Goal: Task Accomplishment & Management: Use online tool/utility

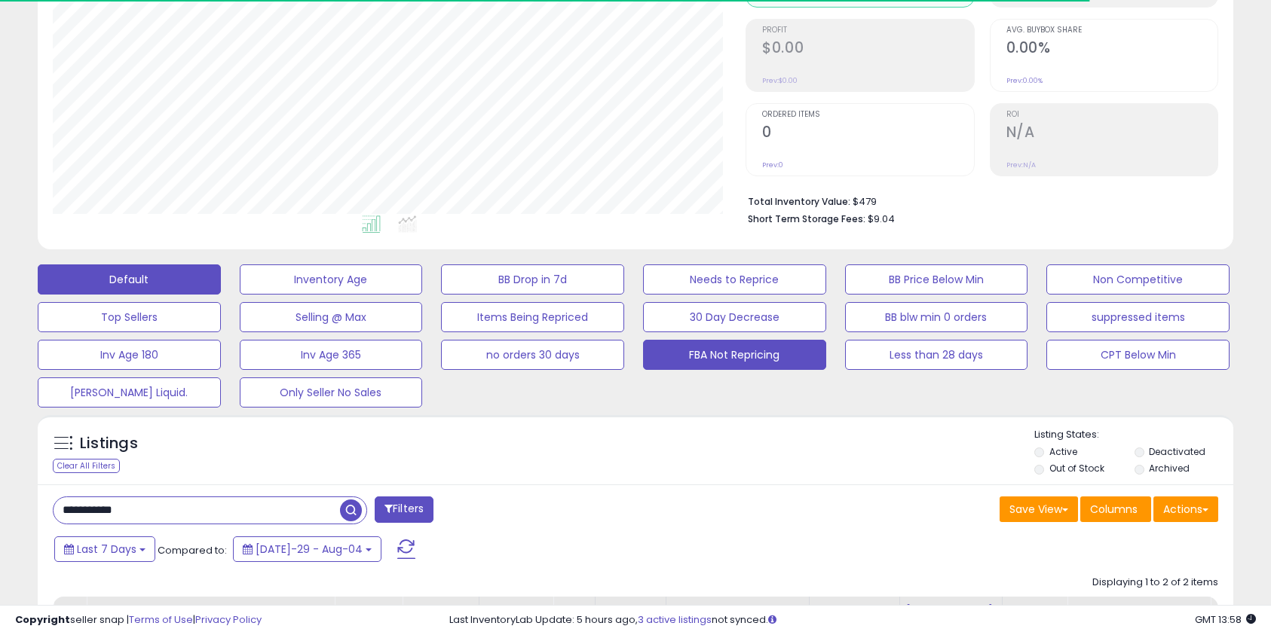
scroll to position [213, 0]
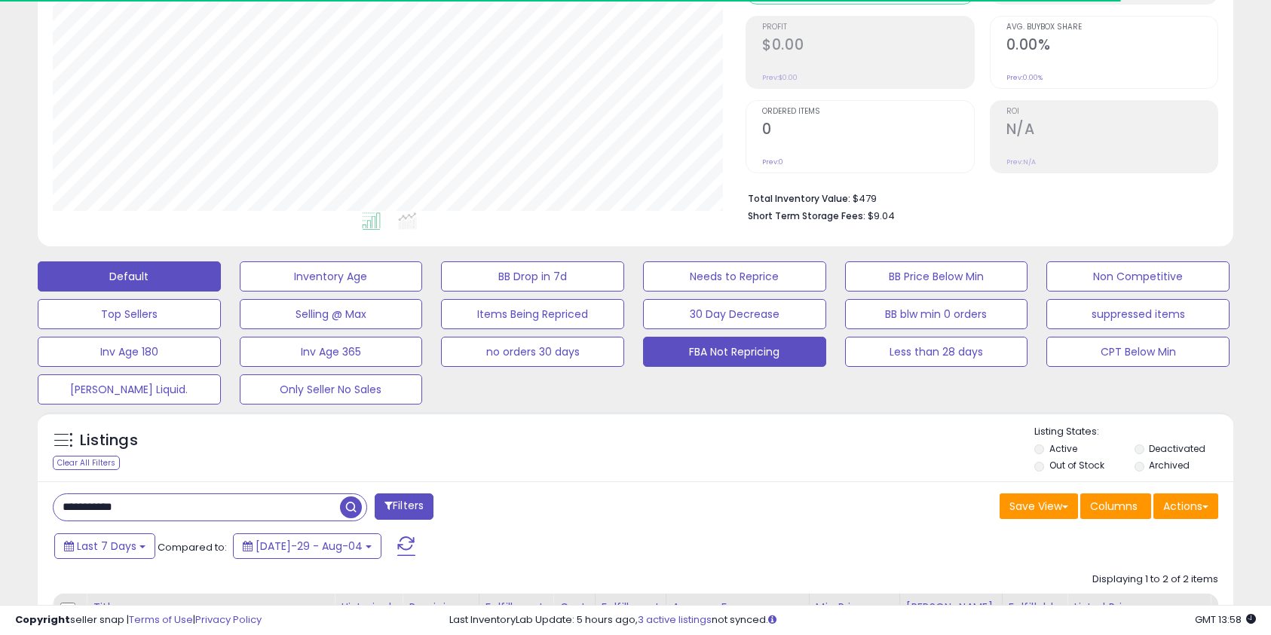
click at [423, 292] on button "FBA Not Repricing" at bounding box center [331, 277] width 183 height 30
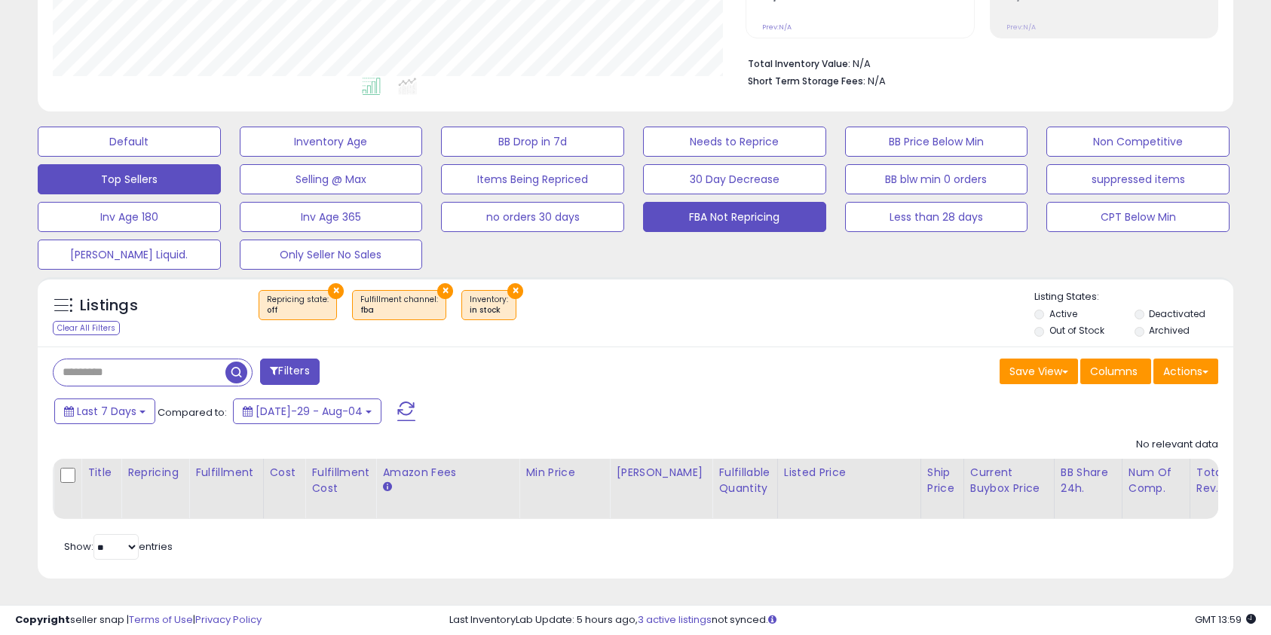
scroll to position [0, 0]
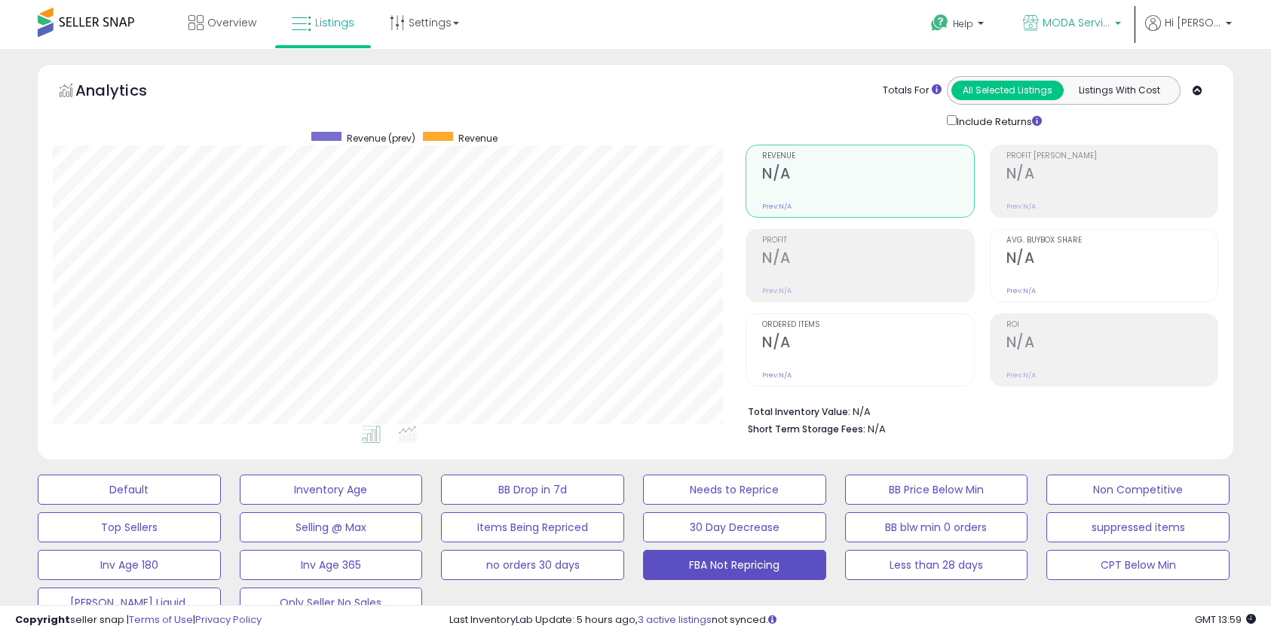
click at [1079, 24] on span "MODA Services Inc" at bounding box center [1076, 22] width 68 height 15
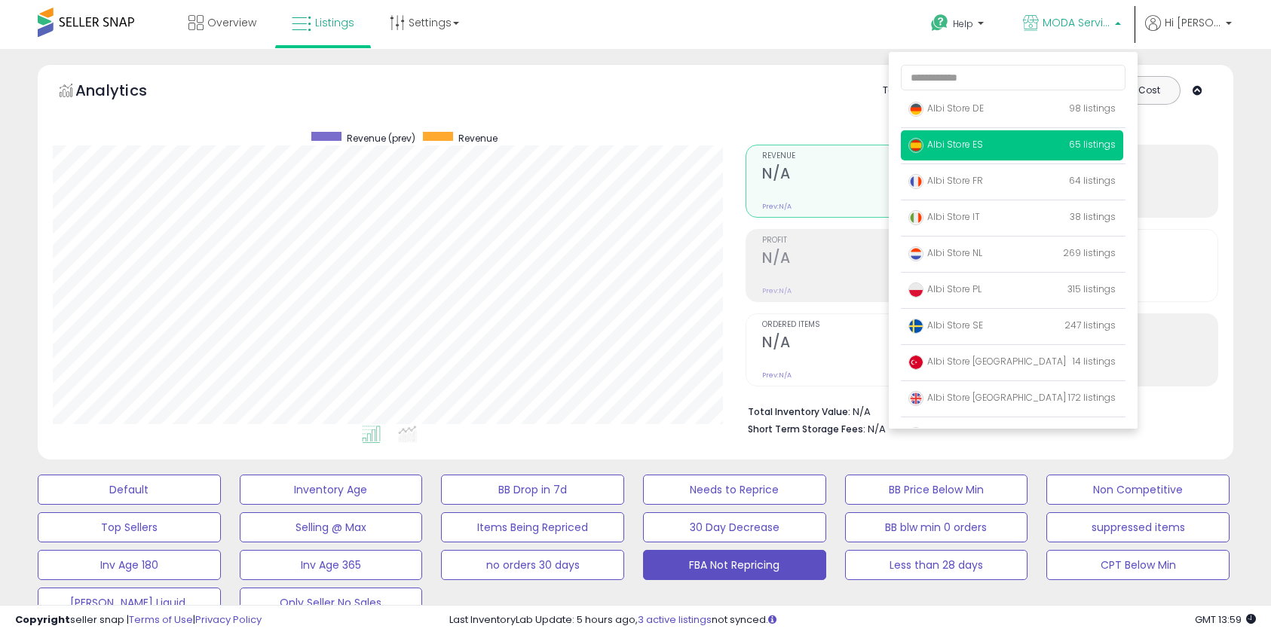
scroll to position [98, 0]
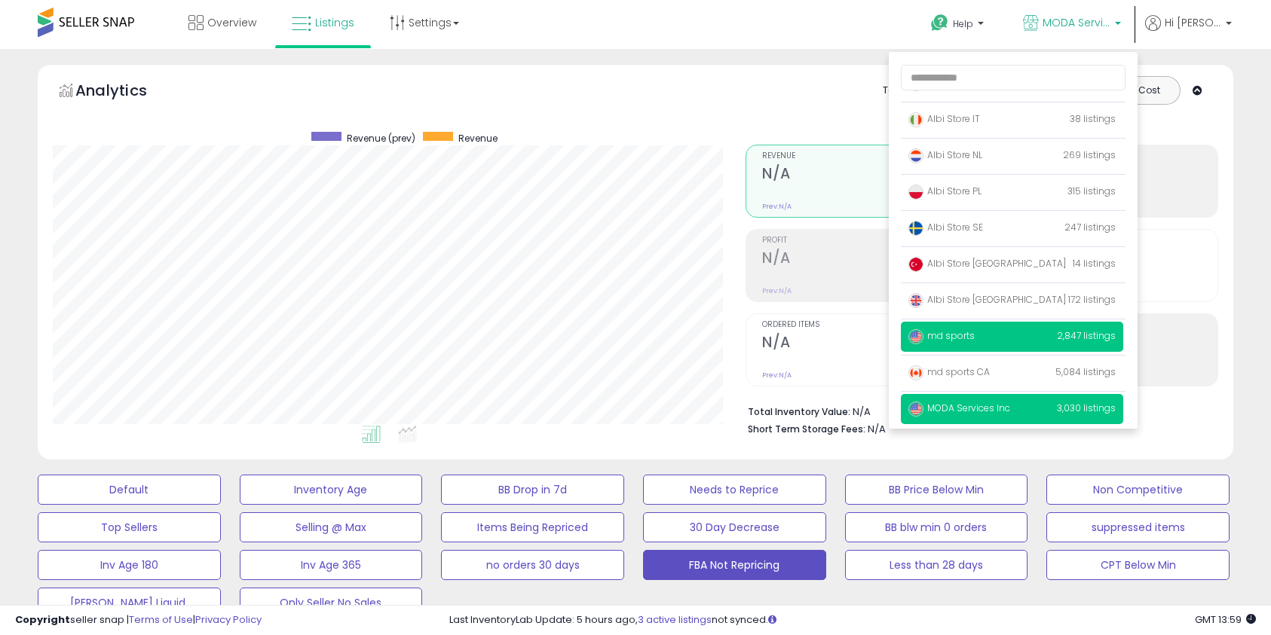
click at [1039, 332] on p "md sports 2,847 listings" at bounding box center [1012, 337] width 222 height 30
